Goal: Find specific page/section: Find specific page/section

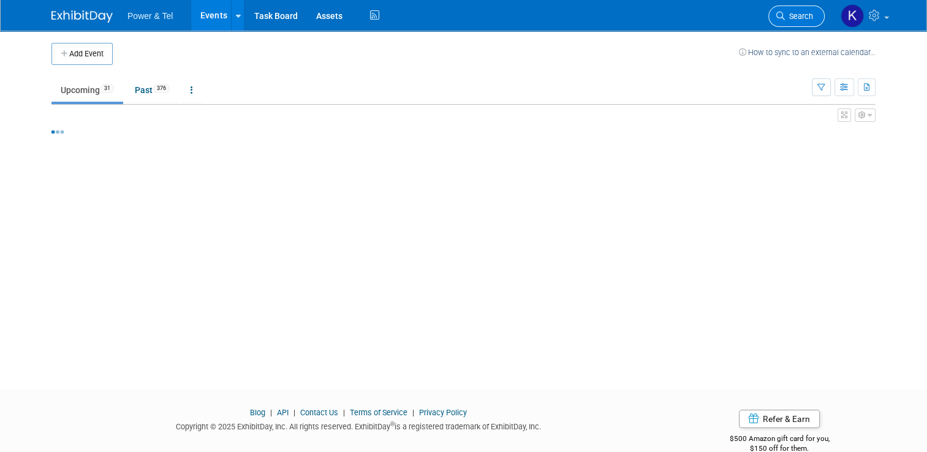
drag, startPoint x: 811, startPoint y: 14, endPoint x: 780, endPoint y: 7, distance: 32.0
click at [811, 14] on span "Search" at bounding box center [799, 16] width 28 height 9
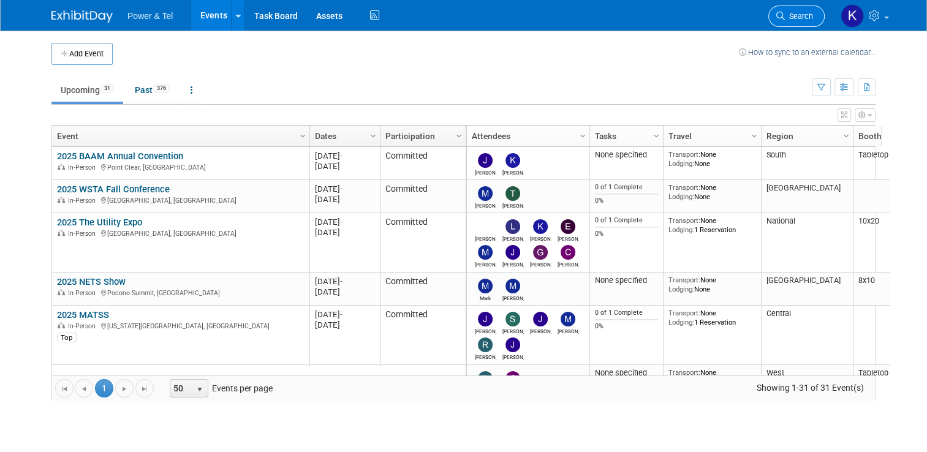
click at [813, 15] on span "Search" at bounding box center [799, 16] width 28 height 9
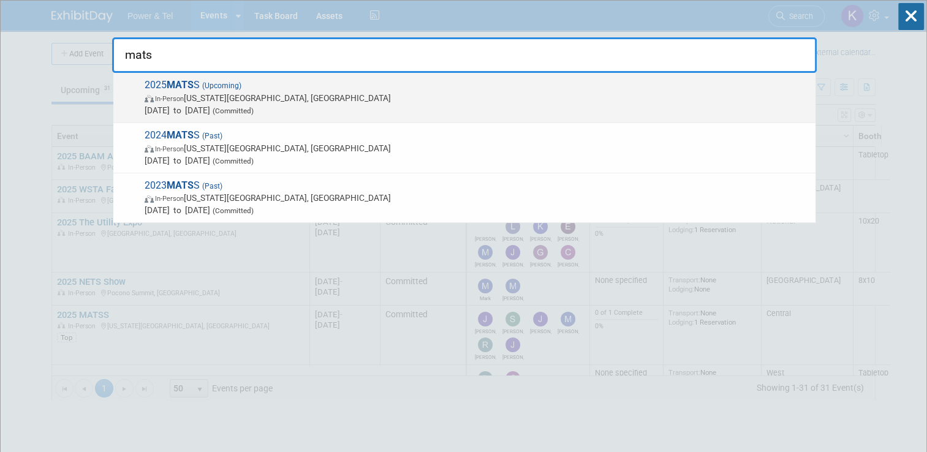
type input "mats"
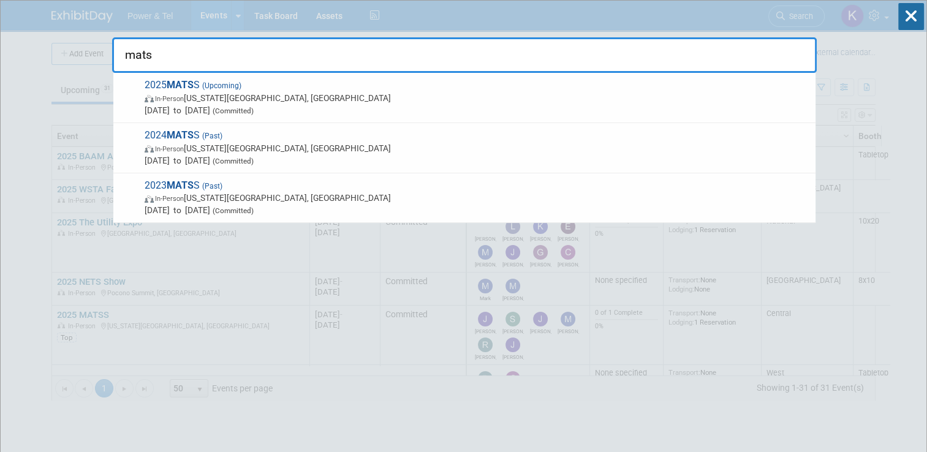
click at [180, 82] on strong "MATS" at bounding box center [180, 85] width 27 height 12
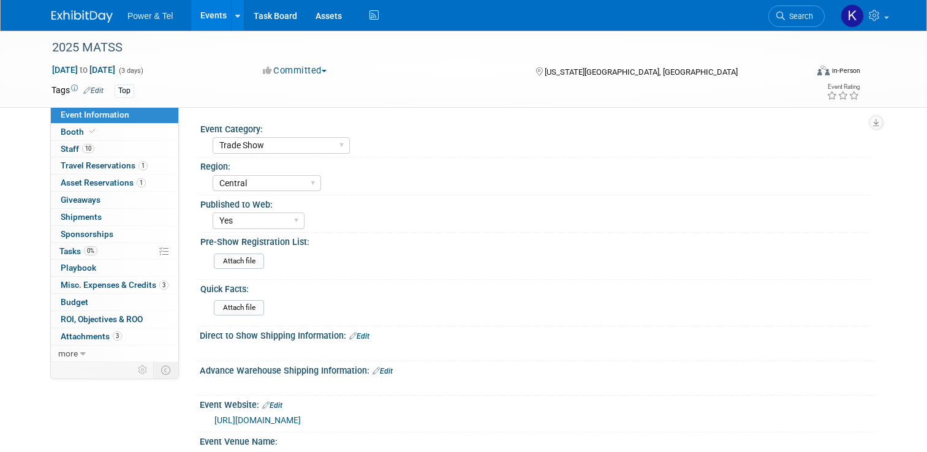
select select "Trade Show"
select select "Central"
select select "Yes"
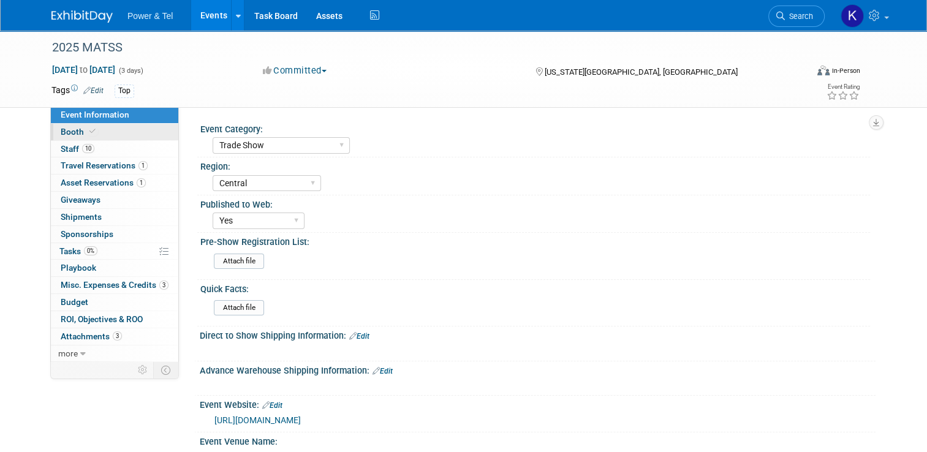
click at [76, 131] on span "Booth" at bounding box center [79, 132] width 37 height 10
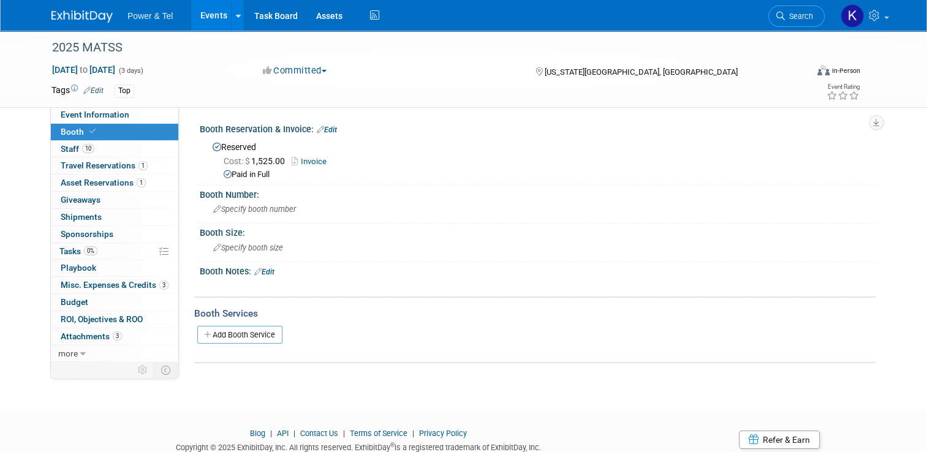
drag, startPoint x: 67, startPoint y: 151, endPoint x: 187, endPoint y: 151, distance: 119.5
click at [67, 151] on span "Staff 10" at bounding box center [78, 149] width 34 height 10
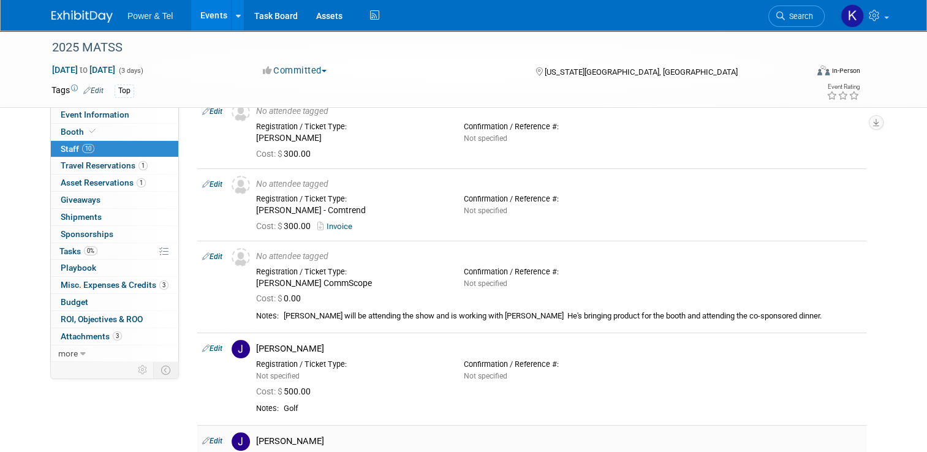
scroll to position [123, 0]
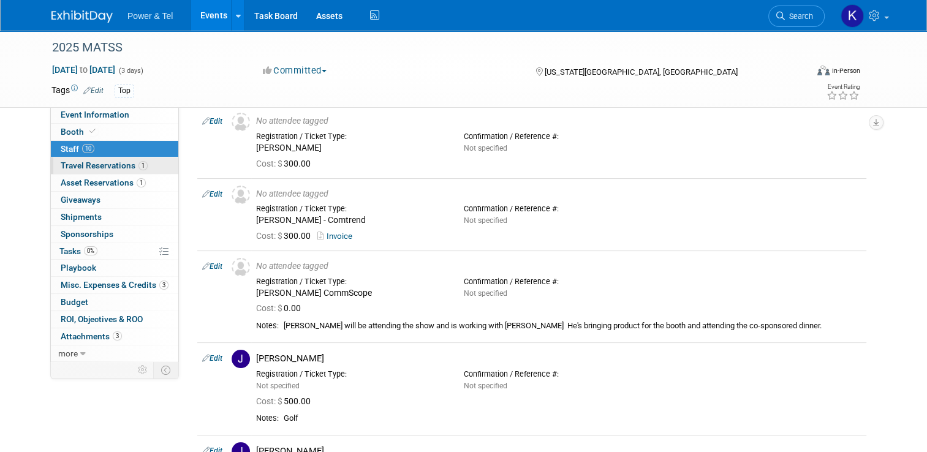
click at [109, 167] on span "Travel Reservations 1" at bounding box center [104, 166] width 87 height 10
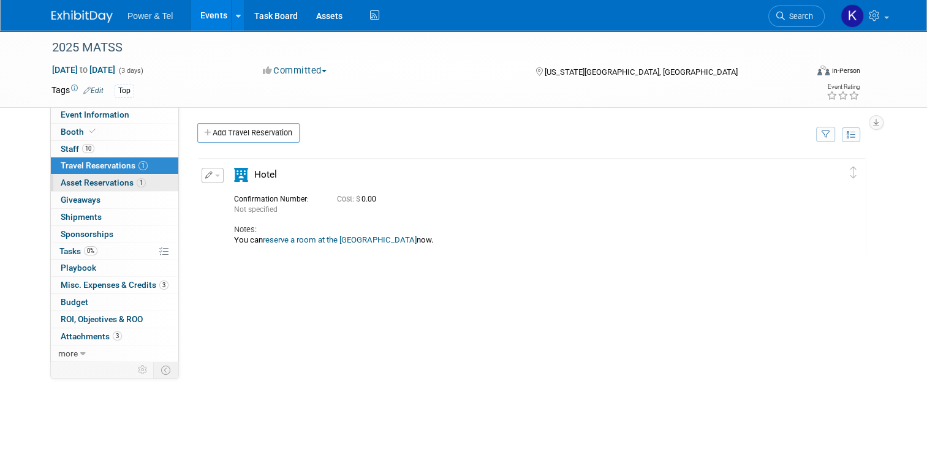
click at [109, 183] on span "Asset Reservations 1" at bounding box center [103, 183] width 85 height 10
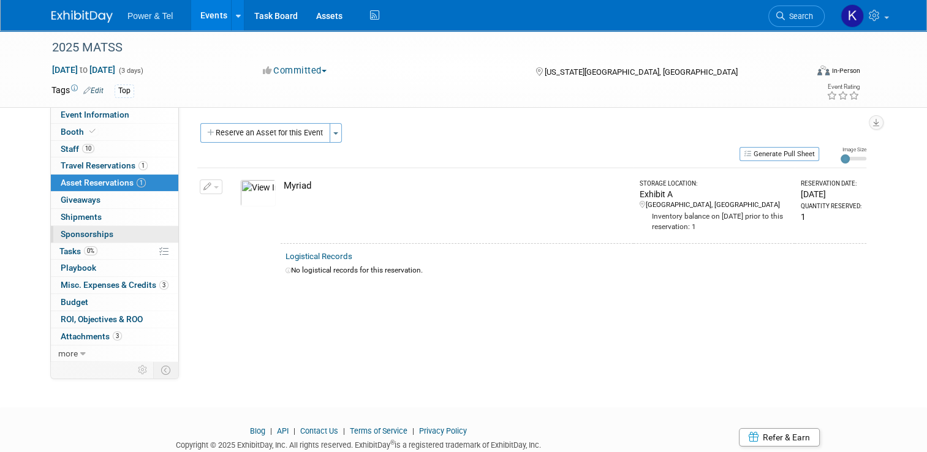
click at [73, 235] on span "Sponsorships 0" at bounding box center [87, 234] width 53 height 10
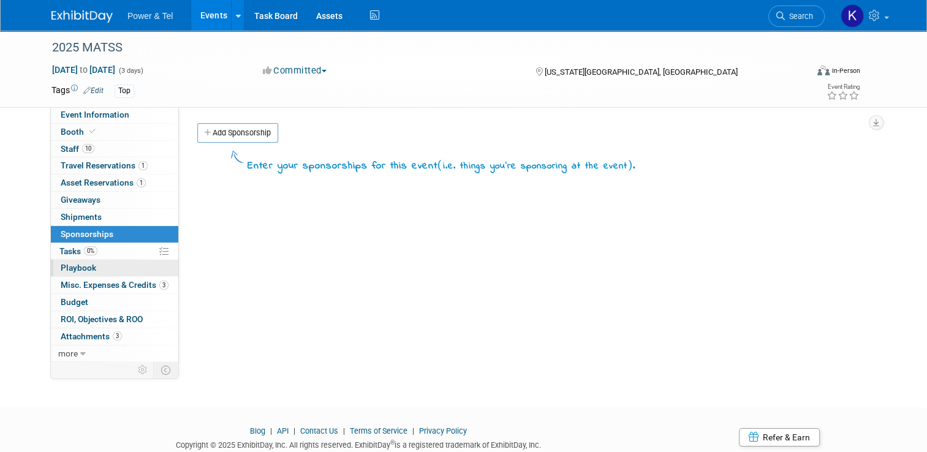
click at [69, 265] on span "Playbook 0" at bounding box center [79, 268] width 36 height 10
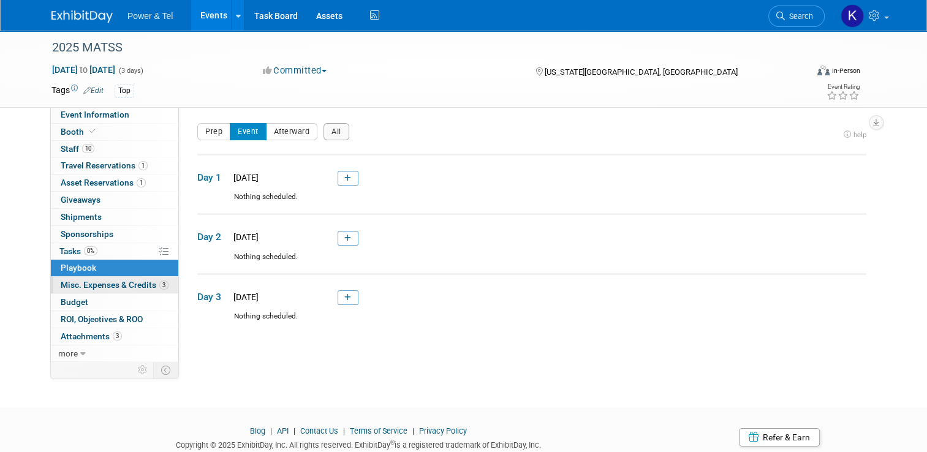
click at [89, 288] on span "Misc. Expenses & Credits 3" at bounding box center [115, 285] width 108 height 10
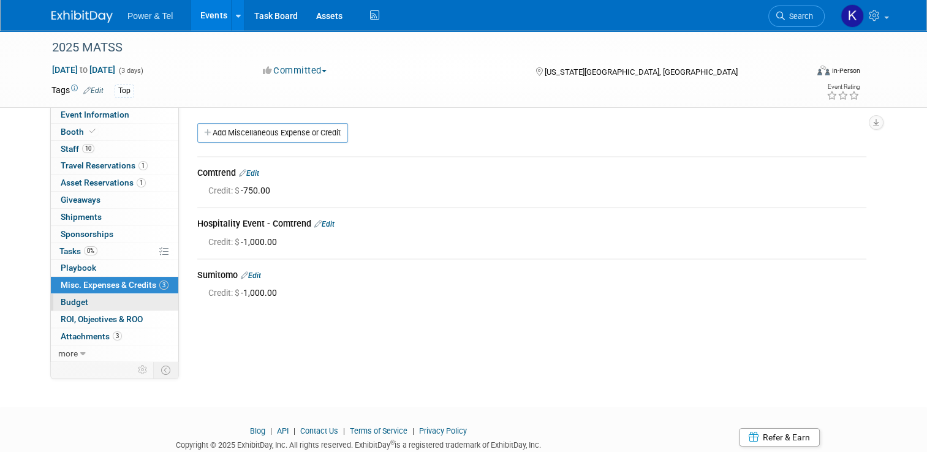
click at [61, 303] on span "Budget" at bounding box center [75, 302] width 28 height 10
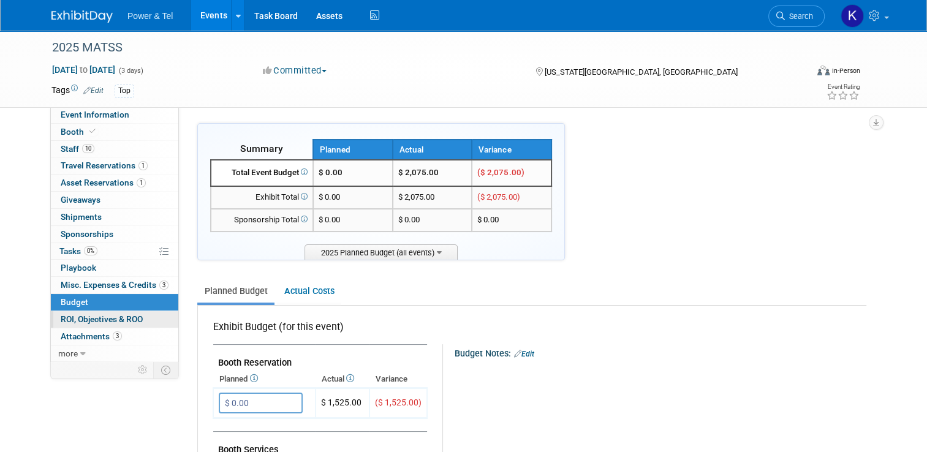
click at [69, 316] on span "ROI, Objectives & ROO 0" at bounding box center [102, 319] width 82 height 10
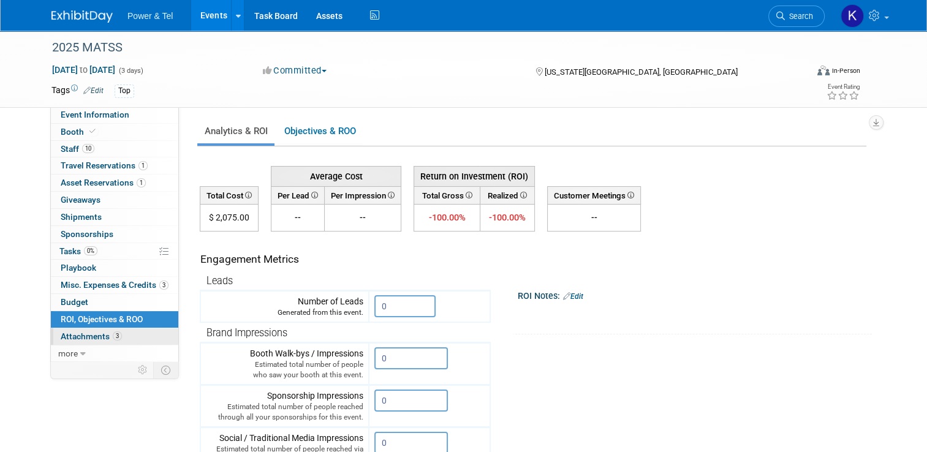
drag, startPoint x: 77, startPoint y: 332, endPoint x: 112, endPoint y: 324, distance: 35.8
click at [77, 332] on span "Attachments 3" at bounding box center [91, 337] width 61 height 10
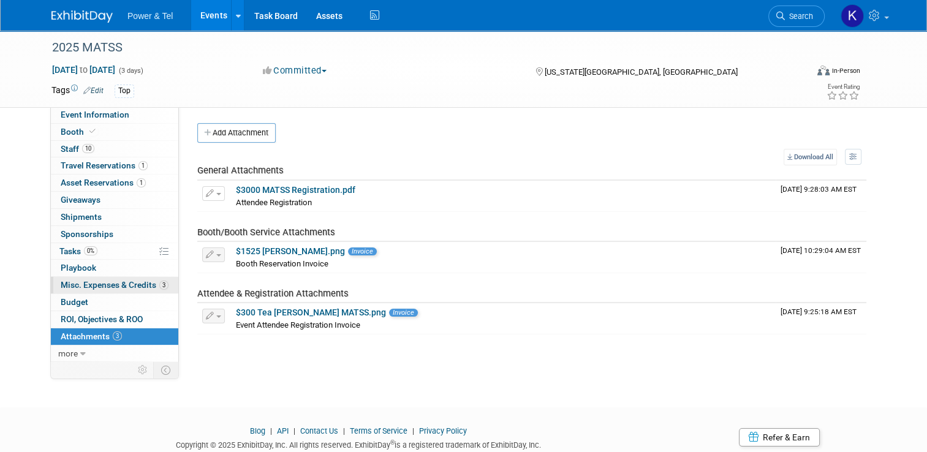
click at [74, 284] on span "Misc. Expenses & Credits 3" at bounding box center [115, 285] width 108 height 10
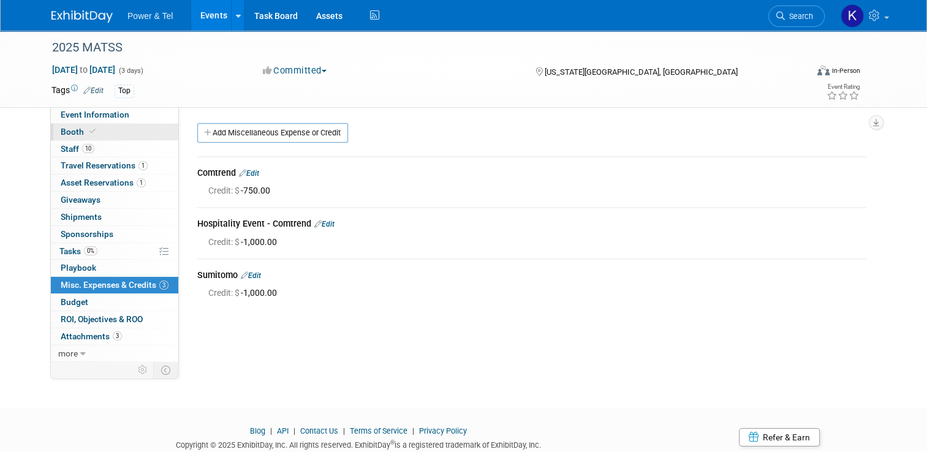
click at [69, 134] on span "Booth" at bounding box center [79, 132] width 37 height 10
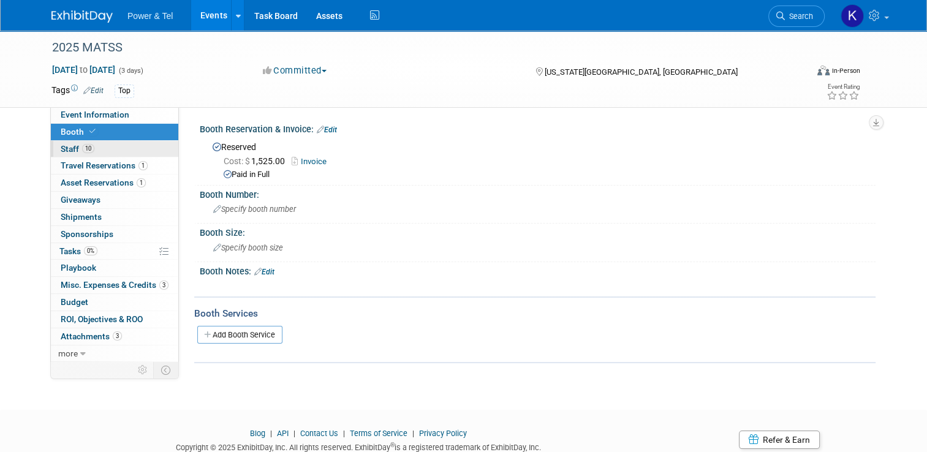
click at [67, 150] on span "Staff 10" at bounding box center [78, 149] width 34 height 10
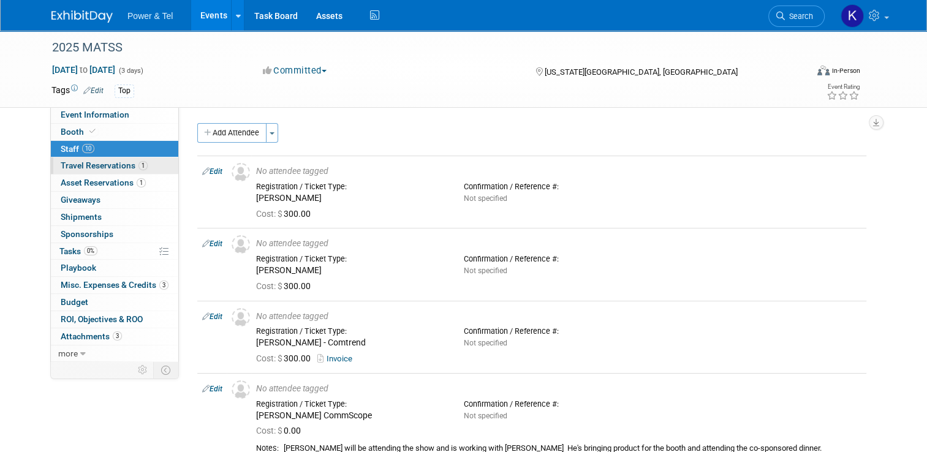
click at [88, 170] on span "Travel Reservations 1" at bounding box center [104, 166] width 87 height 10
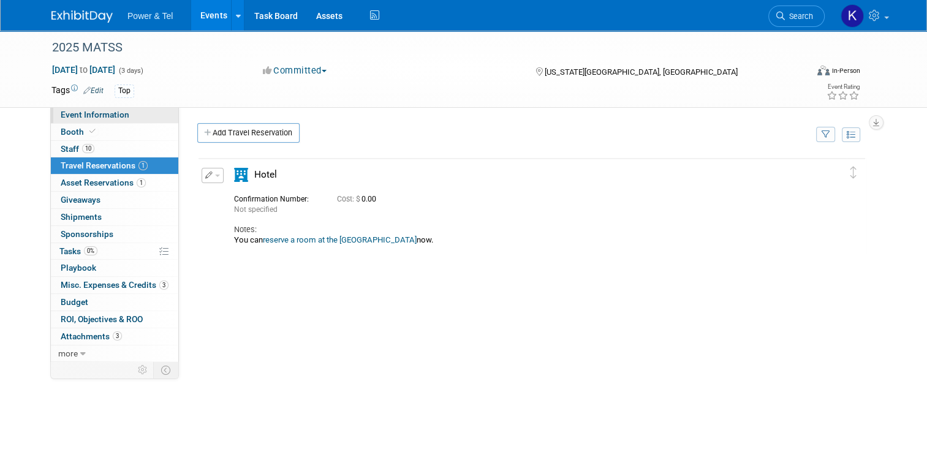
click at [77, 111] on span "Event Information" at bounding box center [95, 115] width 69 height 10
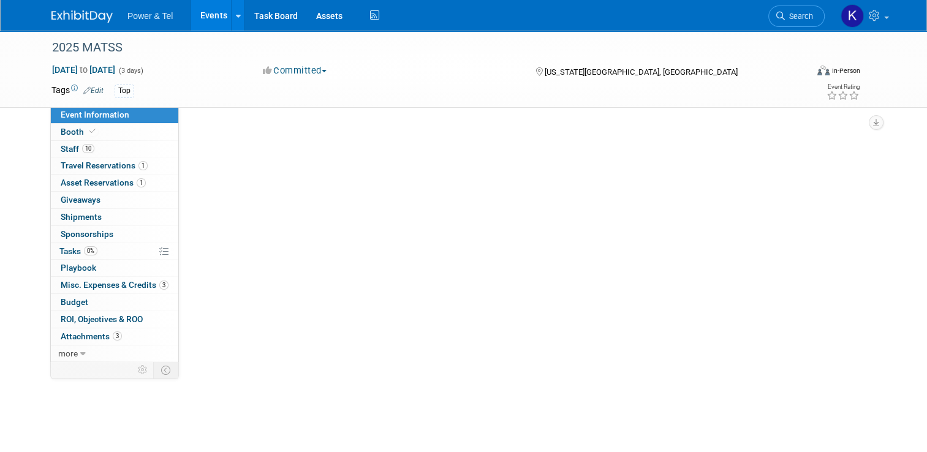
select select "Trade Show"
select select "Central"
select select "Yes"
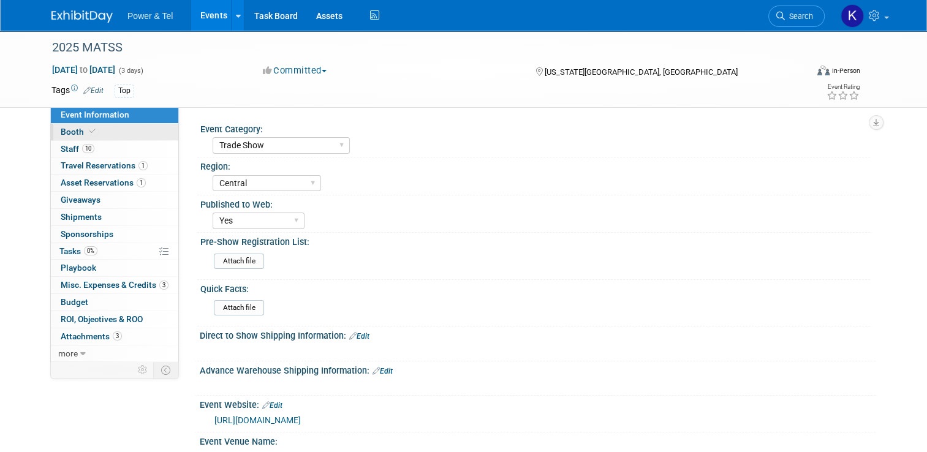
click at [71, 124] on link "Booth" at bounding box center [114, 132] width 127 height 17
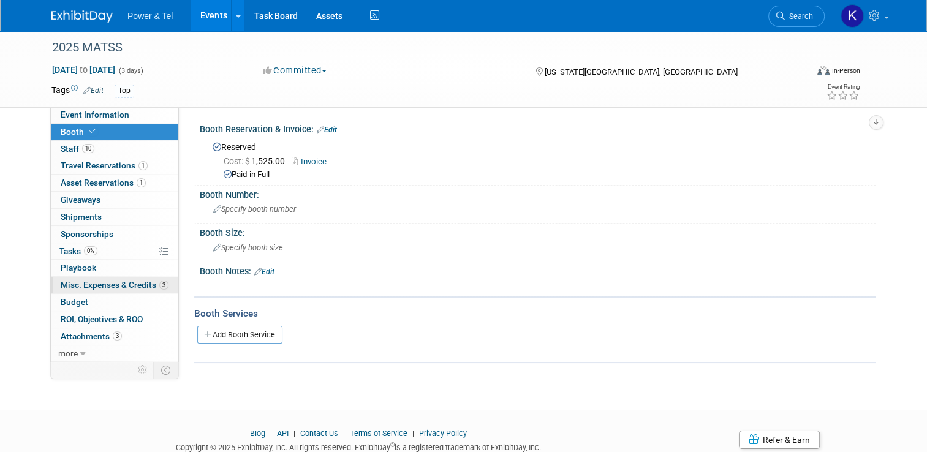
click at [78, 286] on span "Misc. Expenses & Credits 3" at bounding box center [115, 285] width 108 height 10
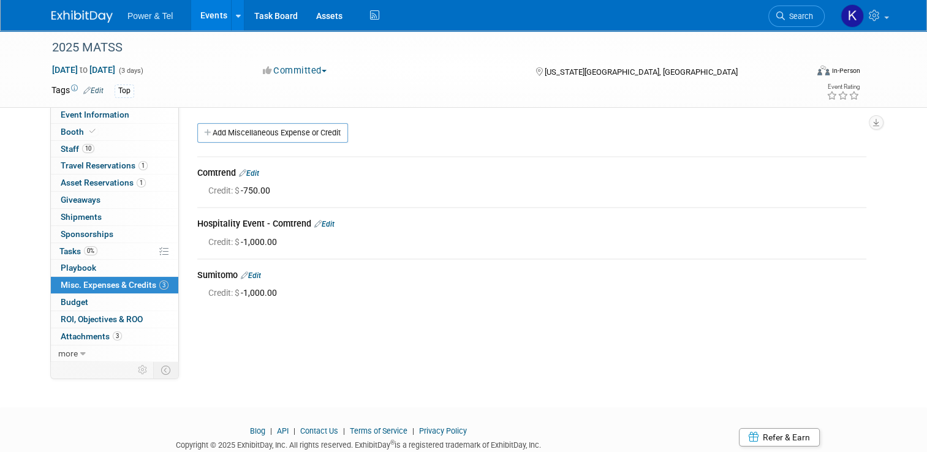
click at [78, 267] on span "Playbook 0" at bounding box center [79, 268] width 36 height 10
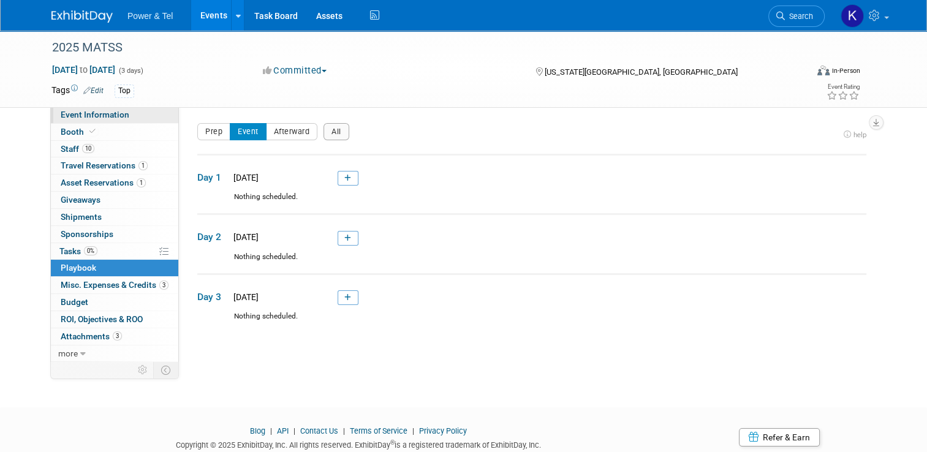
click at [74, 113] on span "Event Information" at bounding box center [95, 115] width 69 height 10
select select "Trade Show"
select select "Central"
select select "Yes"
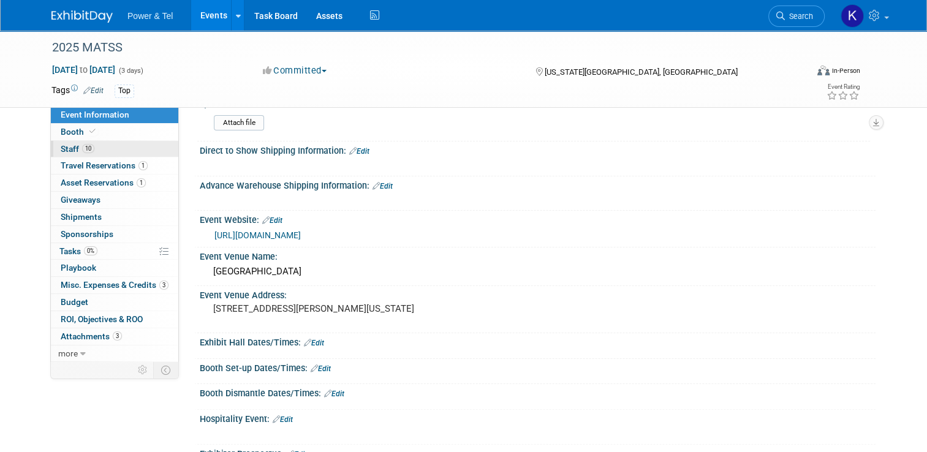
scroll to position [184, 0]
click at [61, 131] on span "Booth" at bounding box center [79, 132] width 37 height 10
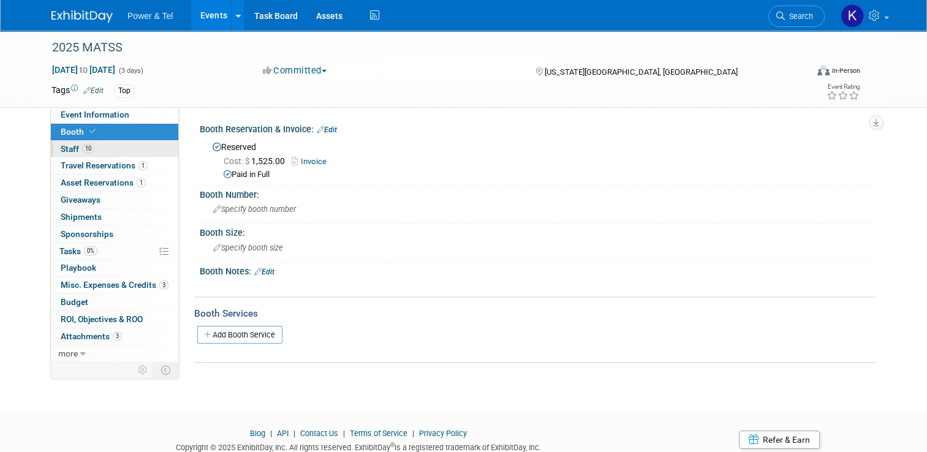
click at [61, 147] on span "Staff 10" at bounding box center [78, 149] width 34 height 10
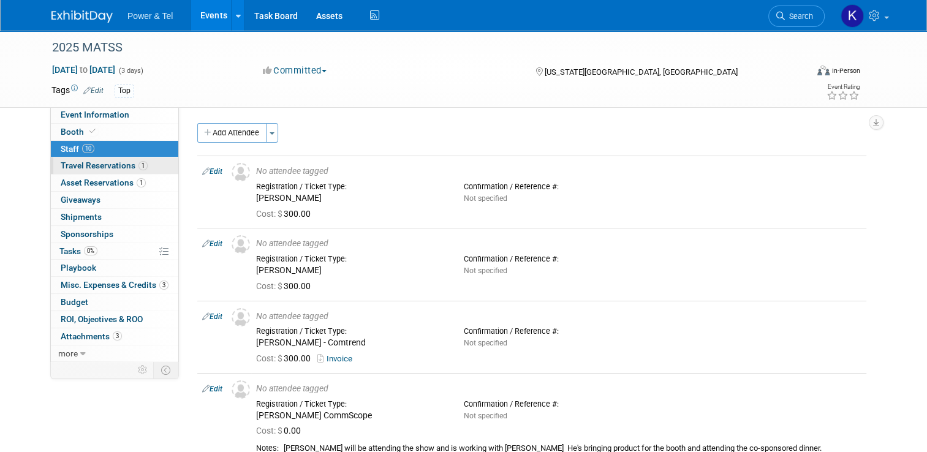
click at [86, 169] on span "Travel Reservations 1" at bounding box center [104, 166] width 87 height 10
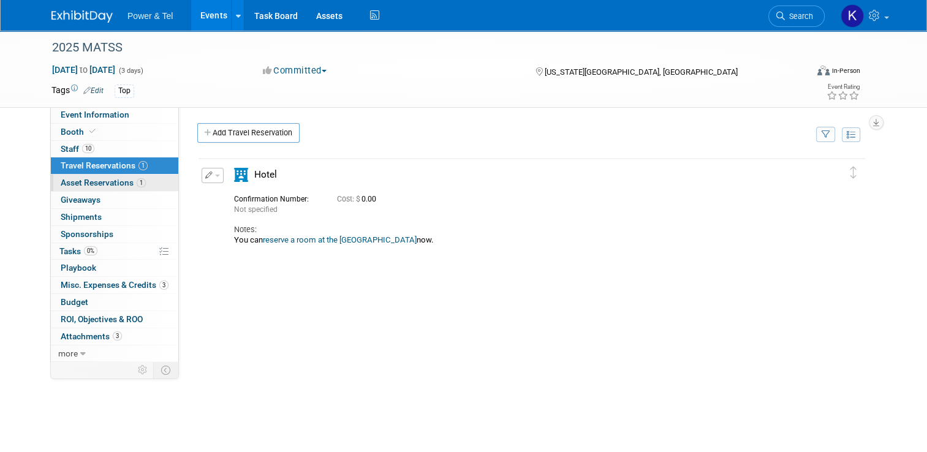
click at [86, 183] on span "Asset Reservations 1" at bounding box center [103, 183] width 85 height 10
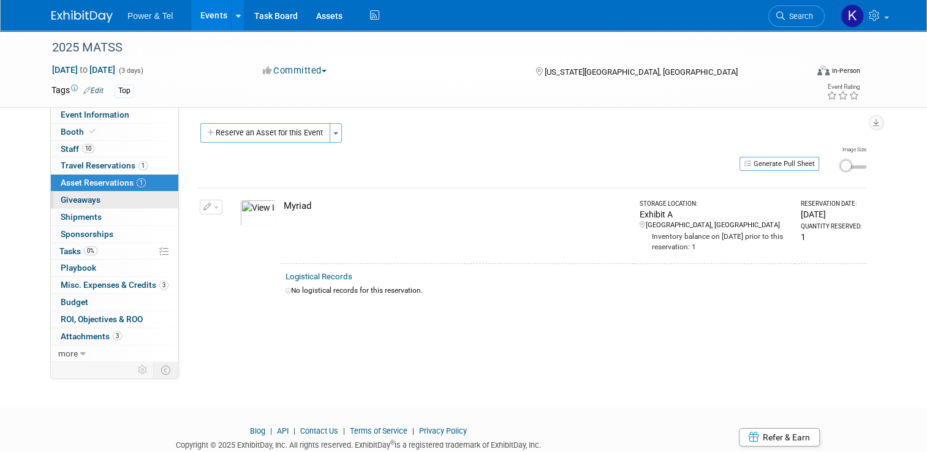
click at [90, 198] on span "Giveaways 0" at bounding box center [81, 200] width 40 height 10
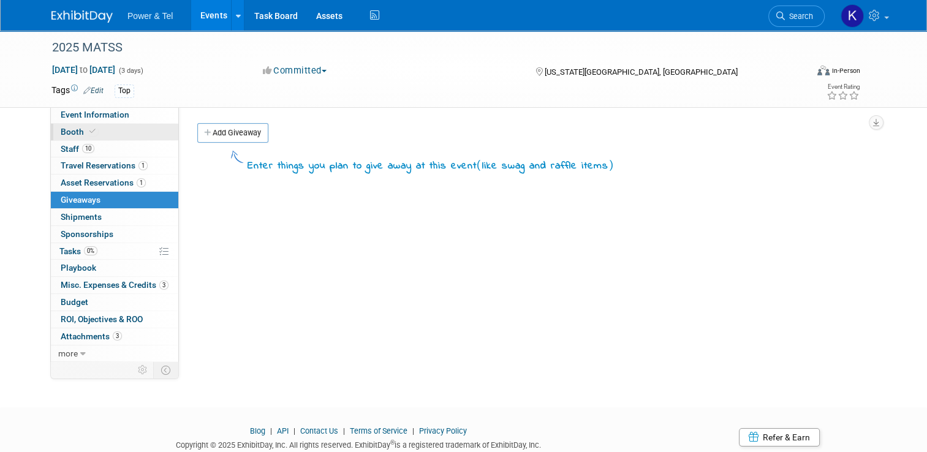
click at [61, 129] on span "Booth" at bounding box center [79, 132] width 37 height 10
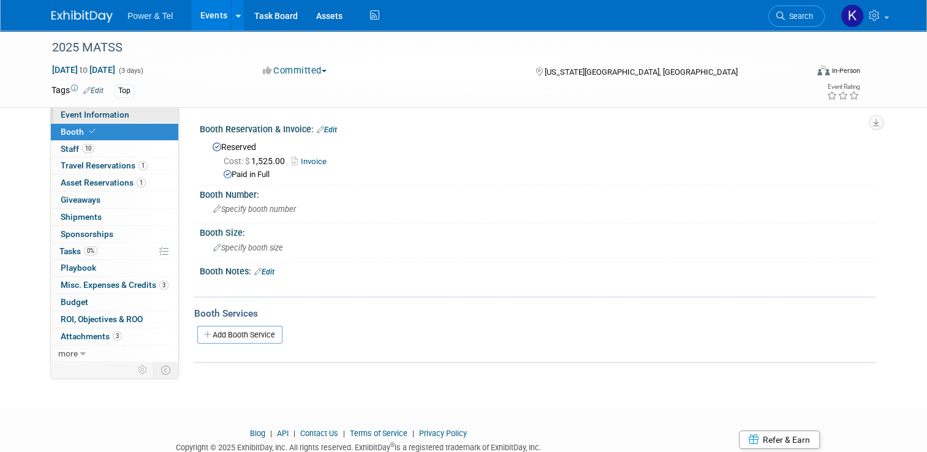
click at [88, 118] on span "Event Information" at bounding box center [95, 115] width 69 height 10
select select "Trade Show"
select select "Central"
select select "Yes"
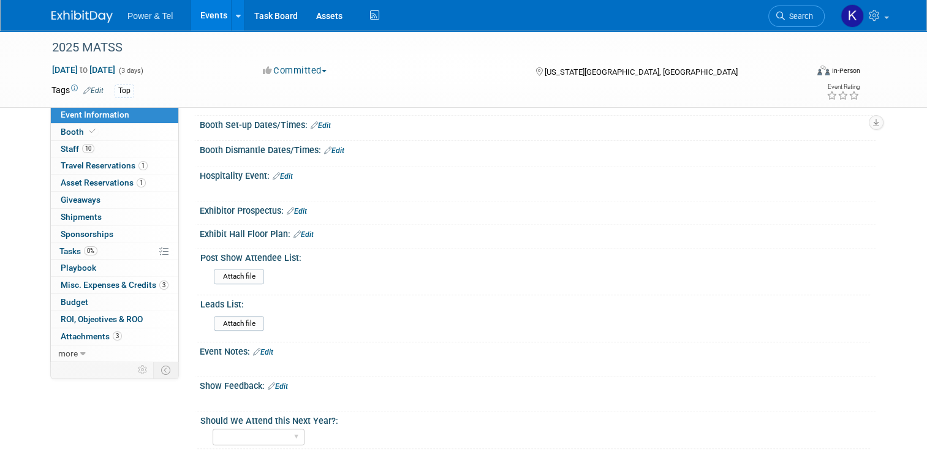
scroll to position [429, 0]
drag, startPoint x: 59, startPoint y: 113, endPoint x: 162, endPoint y: 89, distance: 105.0
click at [61, 112] on span "Event Information" at bounding box center [95, 115] width 69 height 10
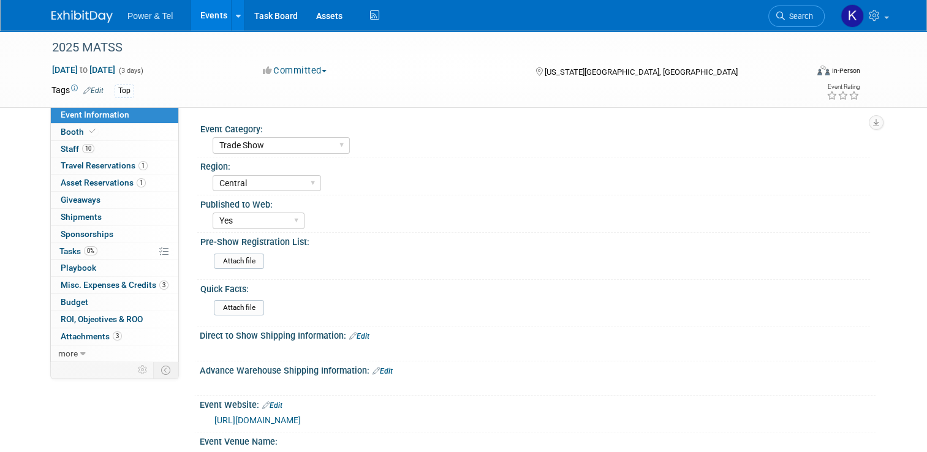
select select "Trade Show"
select select "Central"
select select "Yes"
click at [87, 131] on span at bounding box center [92, 131] width 11 height 9
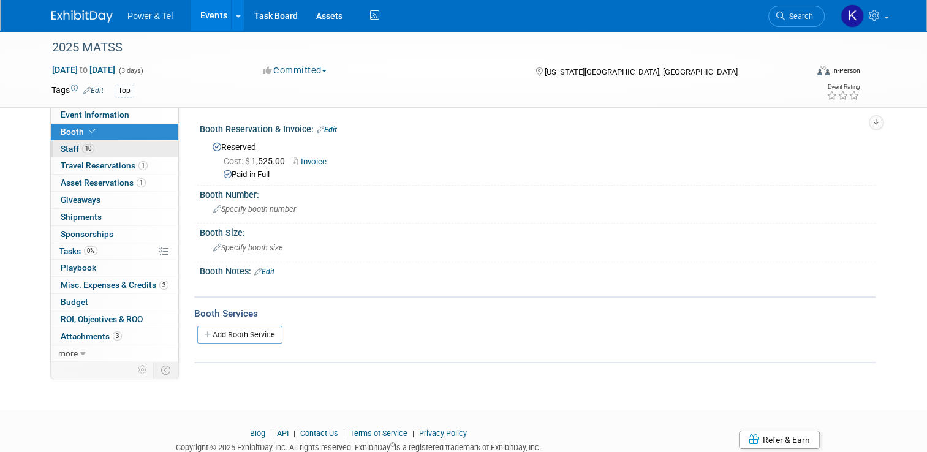
click at [66, 150] on span "Staff 10" at bounding box center [78, 149] width 34 height 10
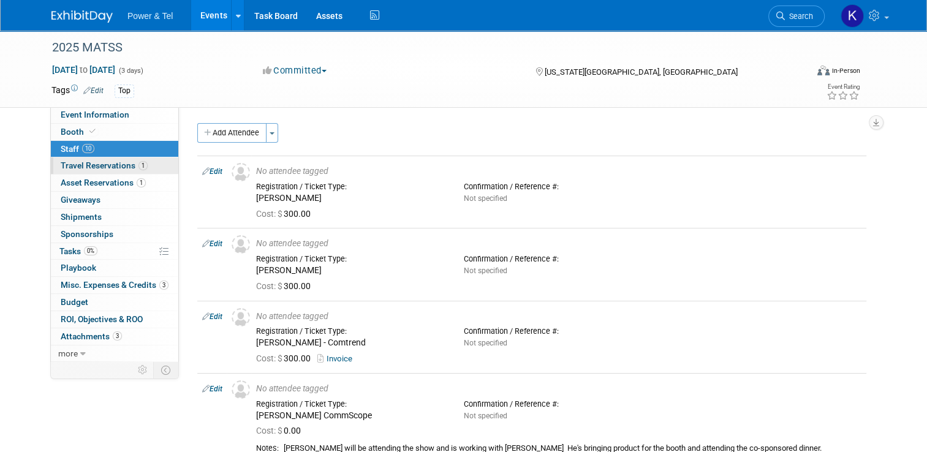
click at [75, 163] on span "Travel Reservations 1" at bounding box center [104, 166] width 87 height 10
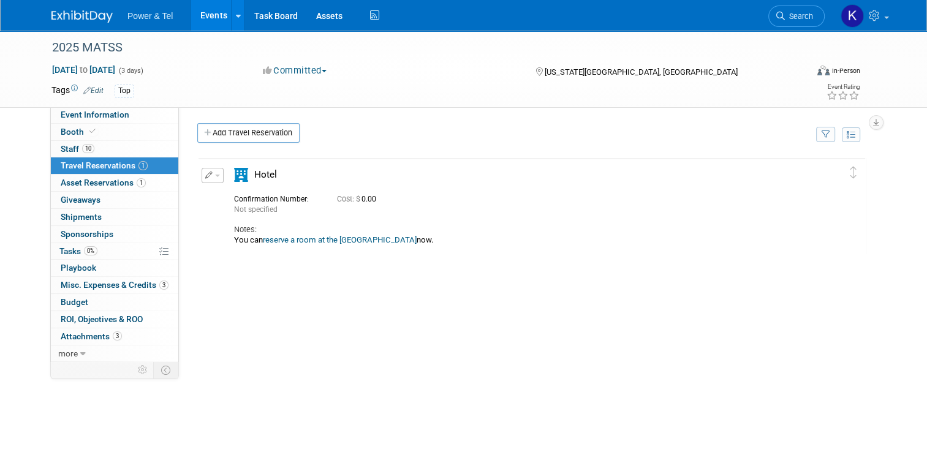
click at [85, 173] on link "1 Travel Reservations 1" at bounding box center [114, 166] width 127 height 17
click at [88, 177] on link "1 Asset Reservations 1" at bounding box center [114, 183] width 127 height 17
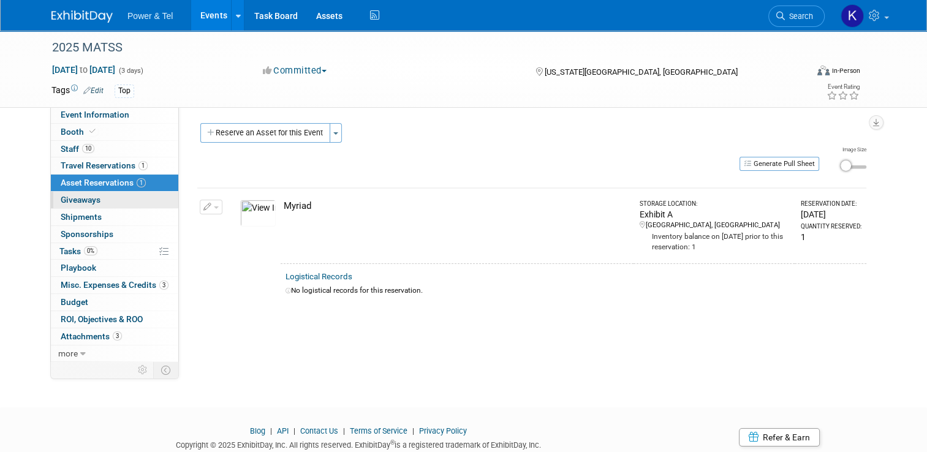
click at [87, 205] on link "0 Giveaways 0" at bounding box center [114, 200] width 127 height 17
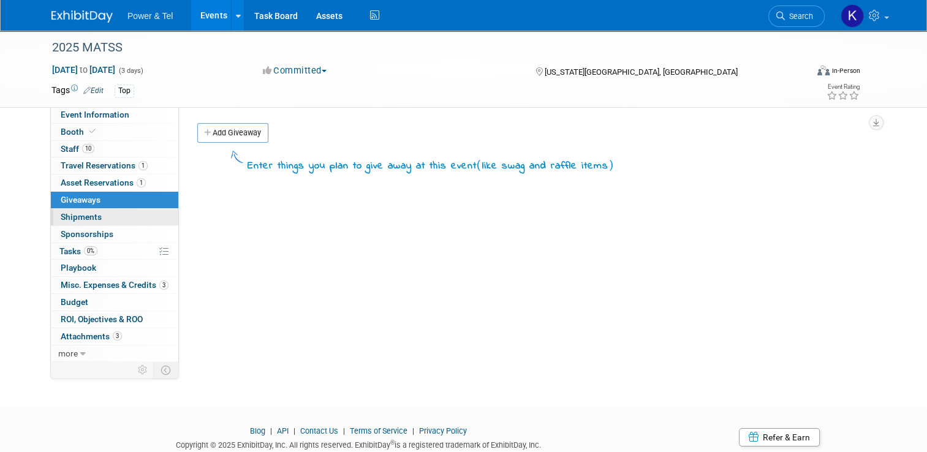
click at [86, 220] on span "Shipments 0" at bounding box center [81, 217] width 41 height 10
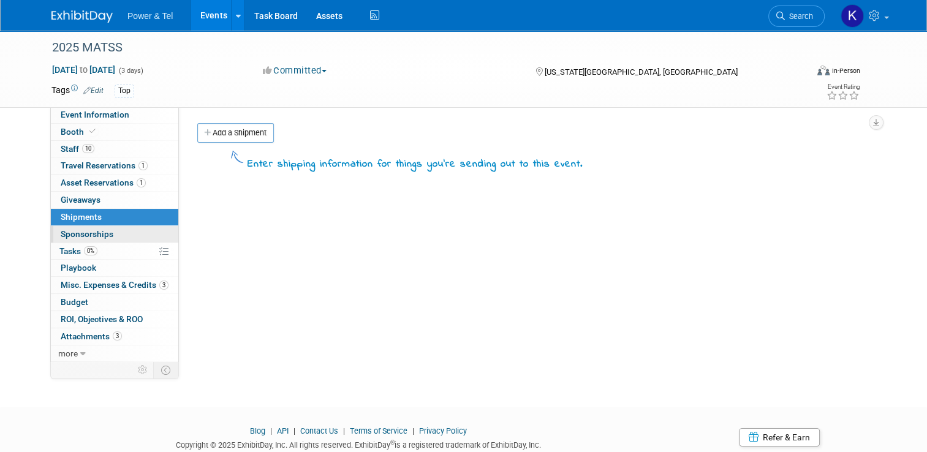
click at [86, 234] on span "Sponsorships 0" at bounding box center [87, 234] width 53 height 10
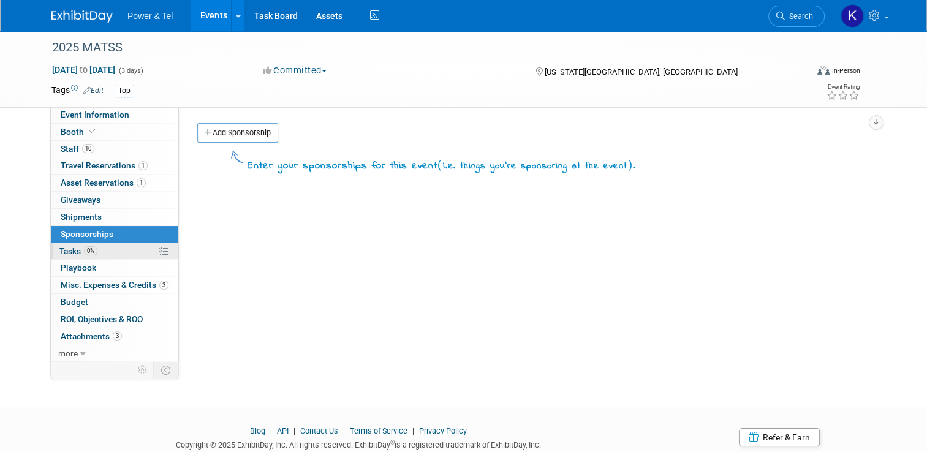
click at [61, 248] on span "Tasks 0%" at bounding box center [78, 251] width 38 height 10
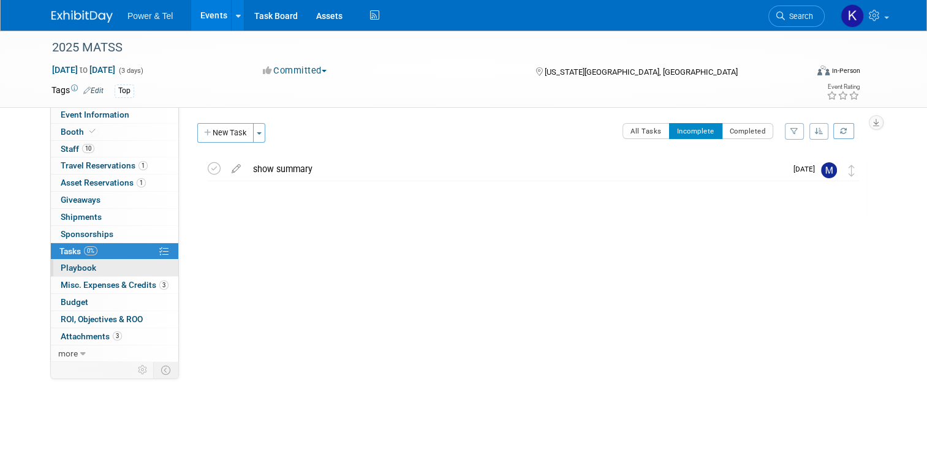
click at [64, 265] on span "Playbook 0" at bounding box center [79, 268] width 36 height 10
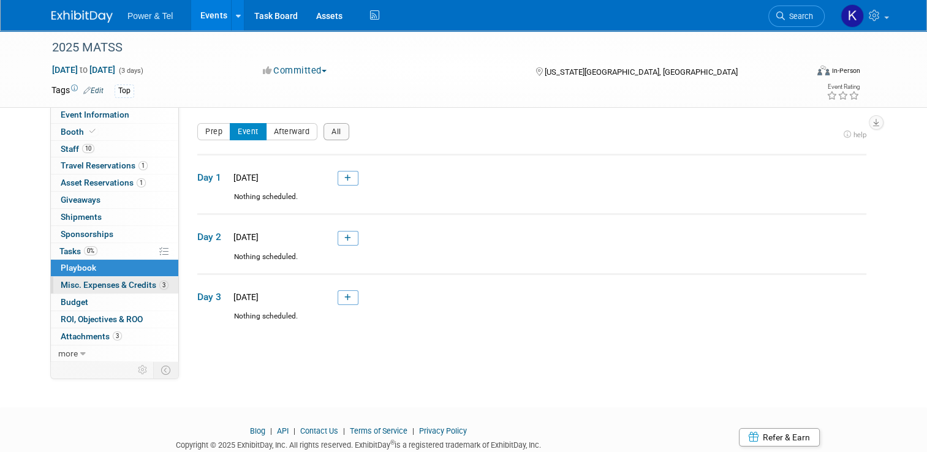
click at [66, 286] on span "Misc. Expenses & Credits 3" at bounding box center [115, 285] width 108 height 10
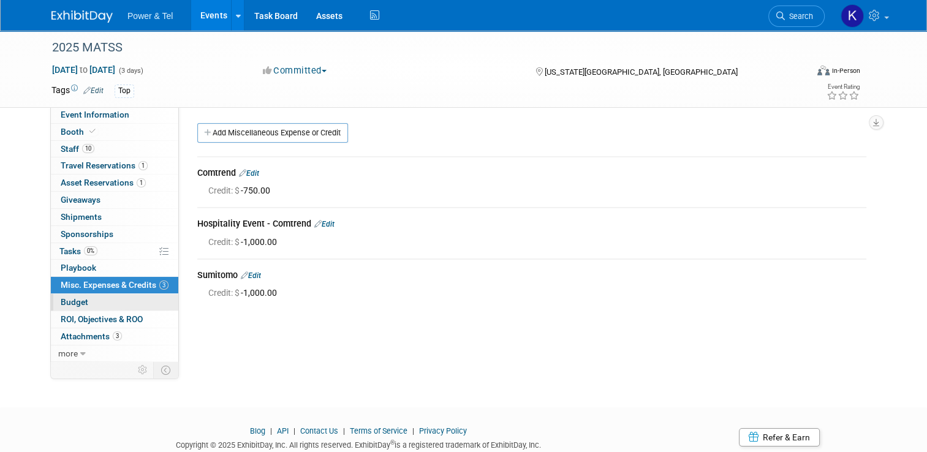
click at [67, 302] on span "Budget" at bounding box center [75, 302] width 28 height 10
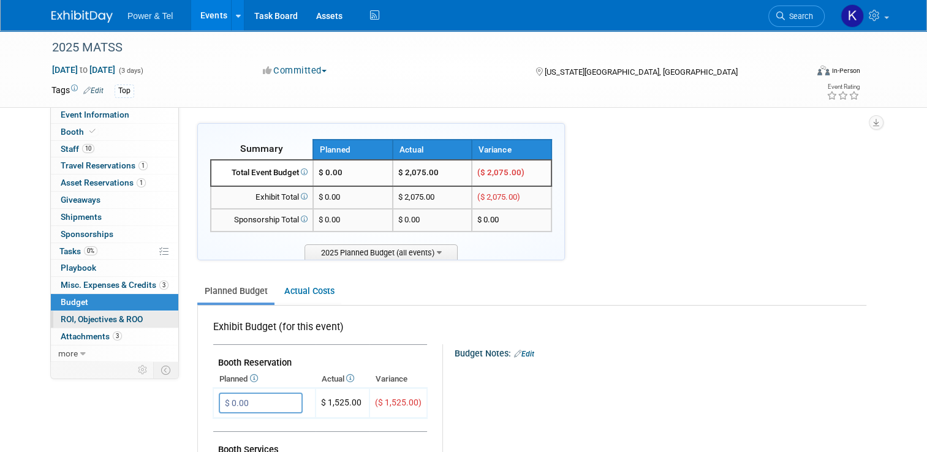
click at [78, 318] on span "ROI, Objectives & ROO 0" at bounding box center [102, 319] width 82 height 10
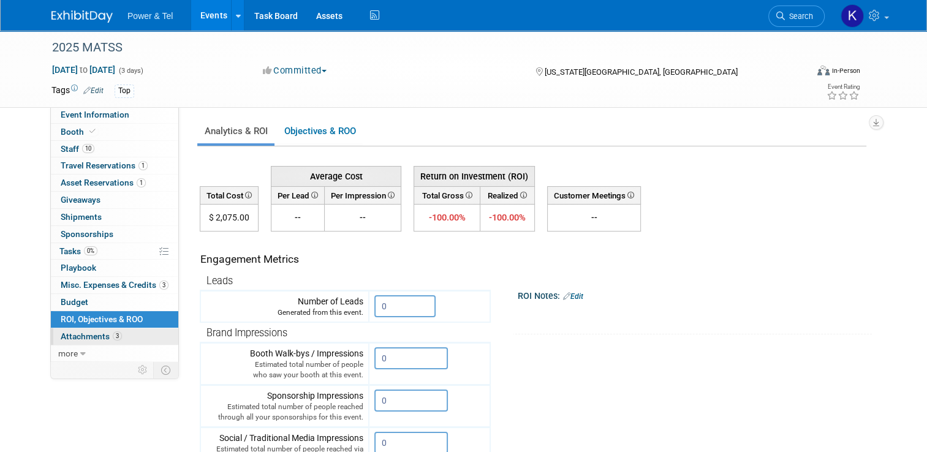
click at [78, 333] on span "Attachments 3" at bounding box center [91, 337] width 61 height 10
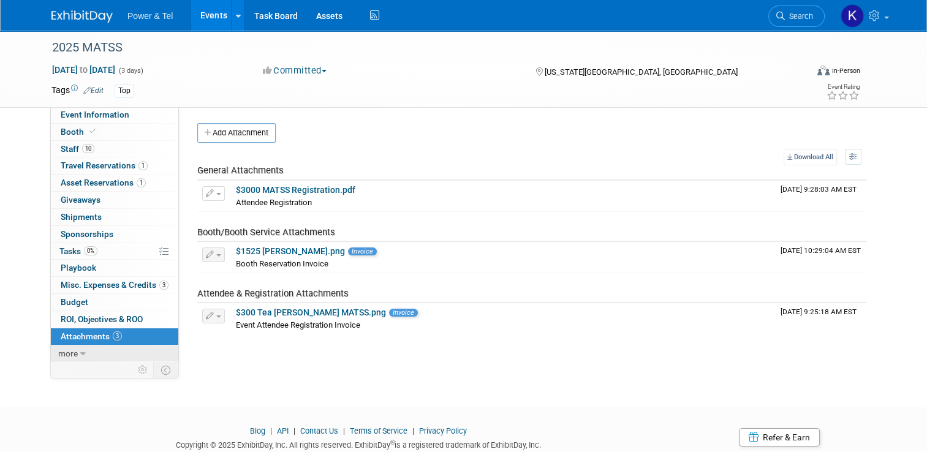
click at [80, 350] on icon at bounding box center [83, 354] width 6 height 9
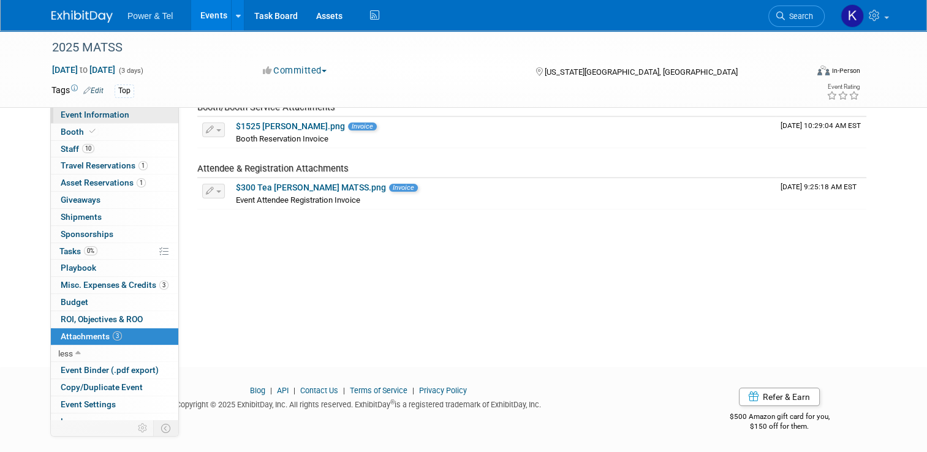
click at [70, 118] on span "Event Information" at bounding box center [95, 115] width 69 height 10
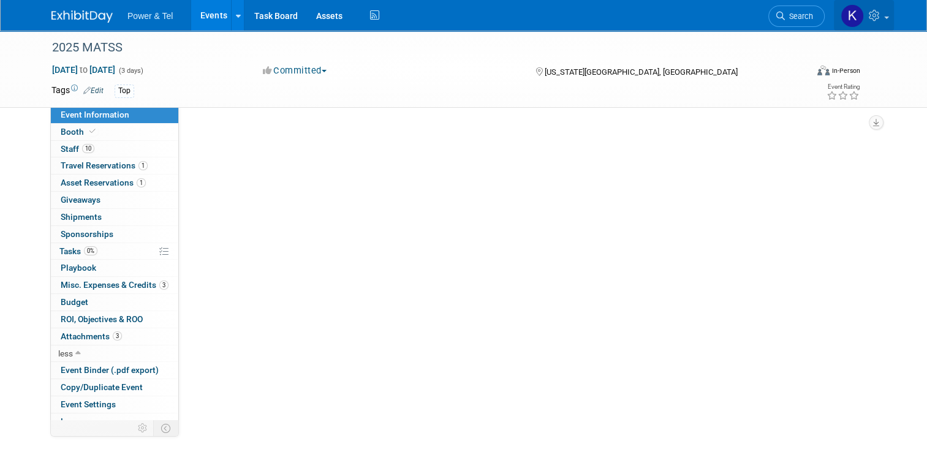
select select "Trade Show"
select select "Central"
select select "Yes"
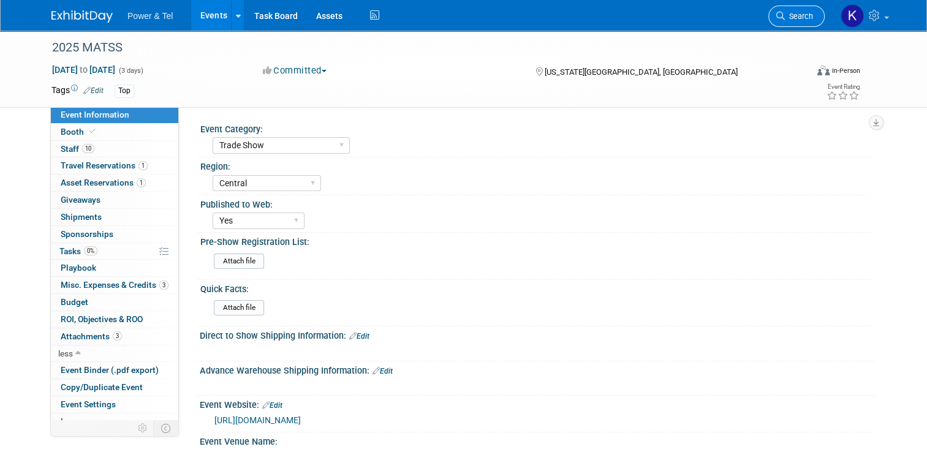
click at [813, 14] on span "Search" at bounding box center [799, 16] width 28 height 9
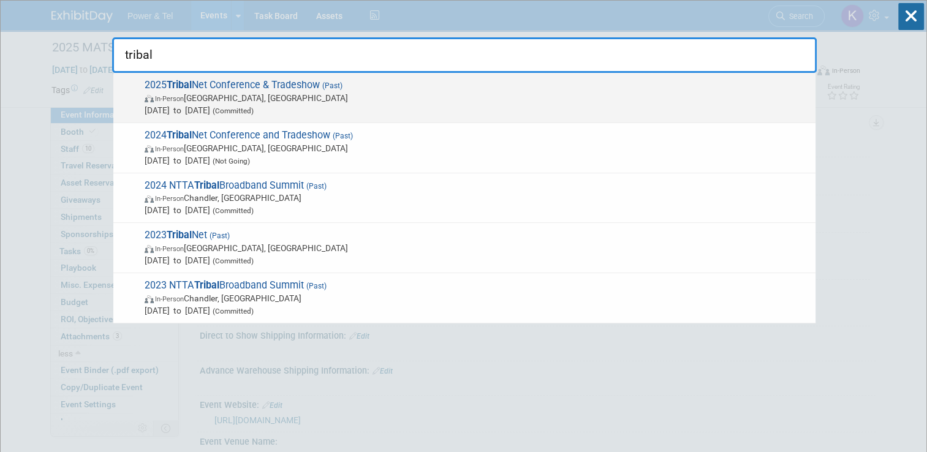
type input "tribal"
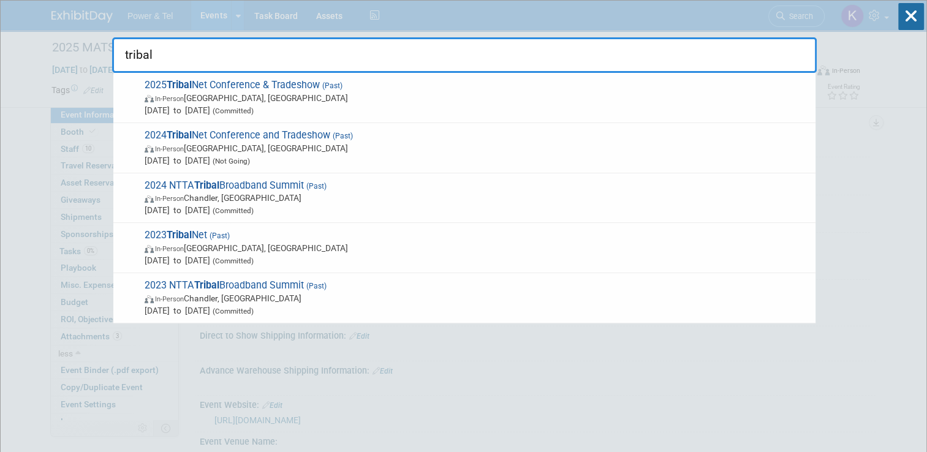
click at [300, 88] on span "2025 Tribal Net Conference & Tradeshow (Past) In-Person [GEOGRAPHIC_DATA], [GEO…" at bounding box center [475, 97] width 669 height 37
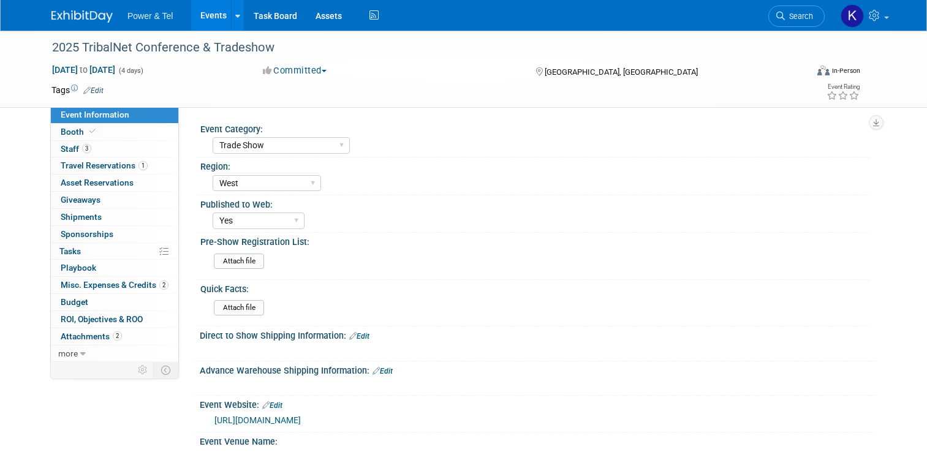
select select "Trade Show"
select select "West"
select select "Yes"
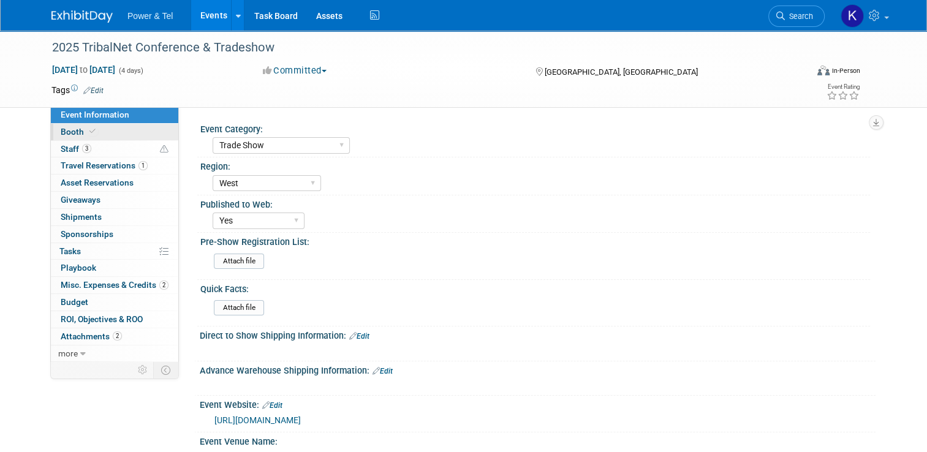
click at [64, 137] on link "Booth" at bounding box center [114, 132] width 127 height 17
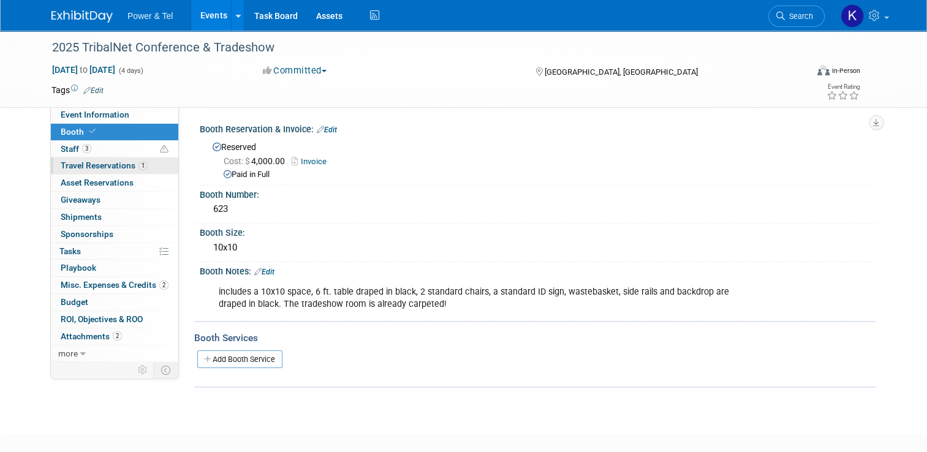
click at [76, 169] on span "Travel Reservations 1" at bounding box center [104, 166] width 87 height 10
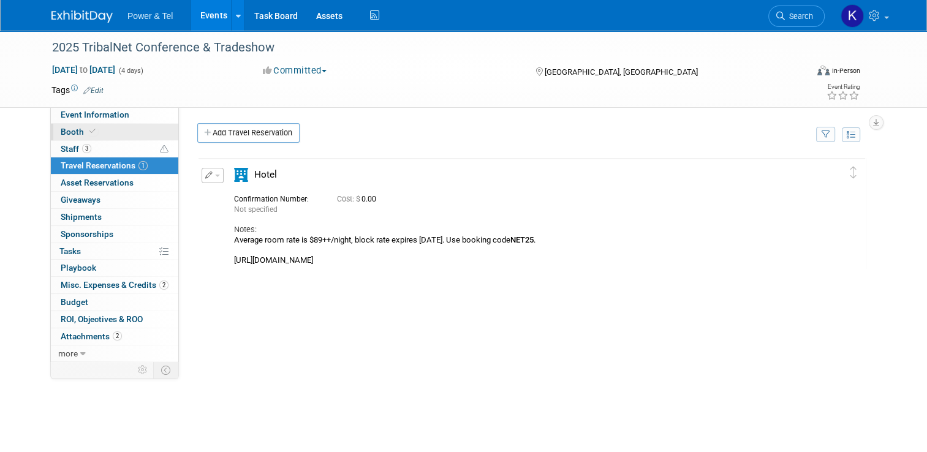
click at [63, 134] on span "Booth" at bounding box center [79, 132] width 37 height 10
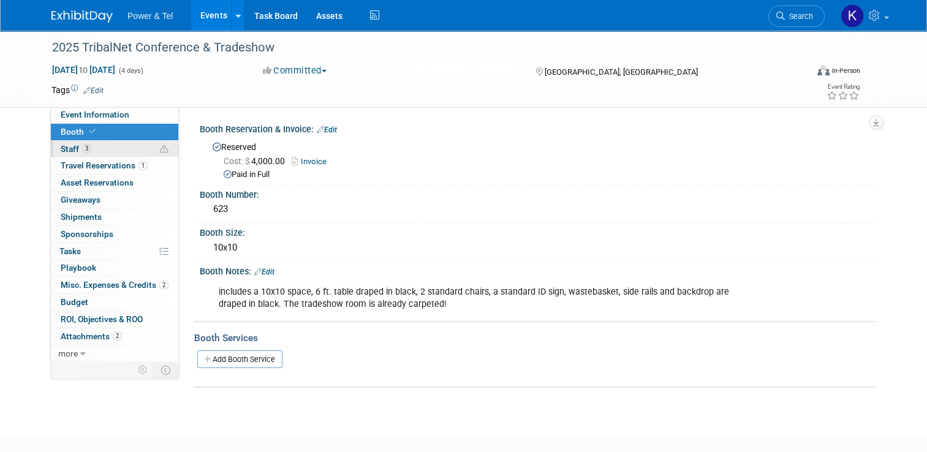
click at [73, 144] on span "Staff 3" at bounding box center [76, 149] width 31 height 10
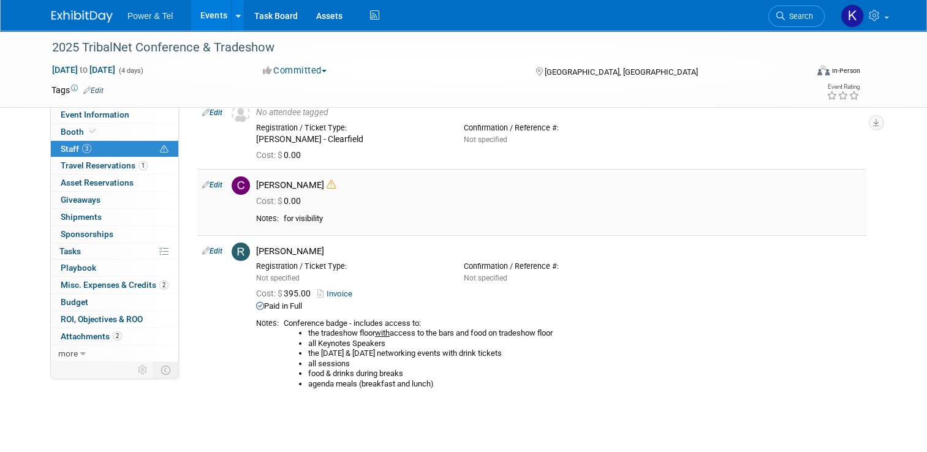
scroll to position [61, 0]
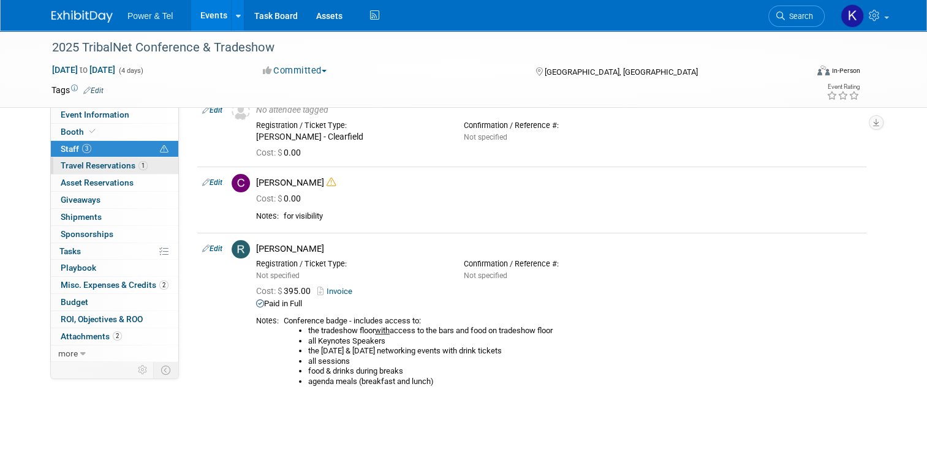
click at [94, 169] on span "Travel Reservations 1" at bounding box center [104, 166] width 87 height 10
